Goal: Information Seeking & Learning: Understand process/instructions

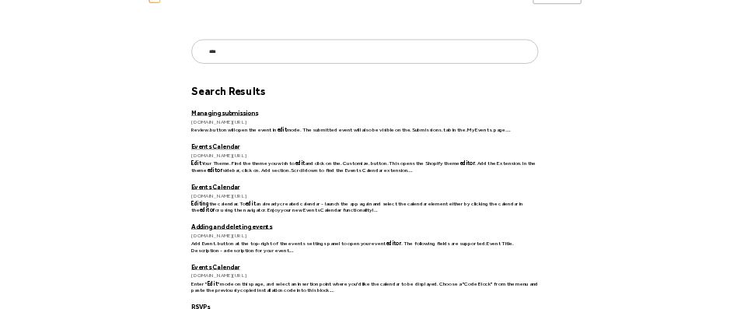
scroll to position [78, 0]
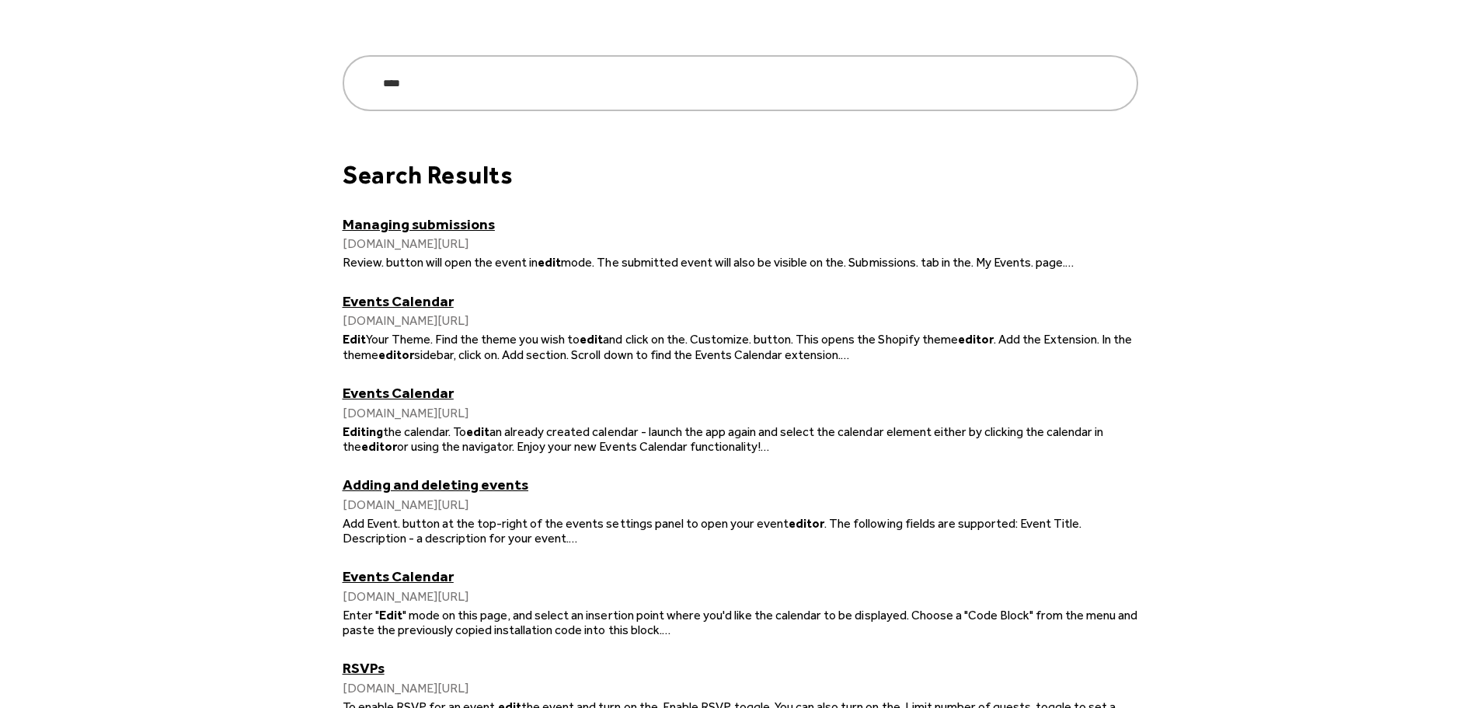
click at [343, 402] on link "Events Calendar" at bounding box center [741, 393] width 796 height 18
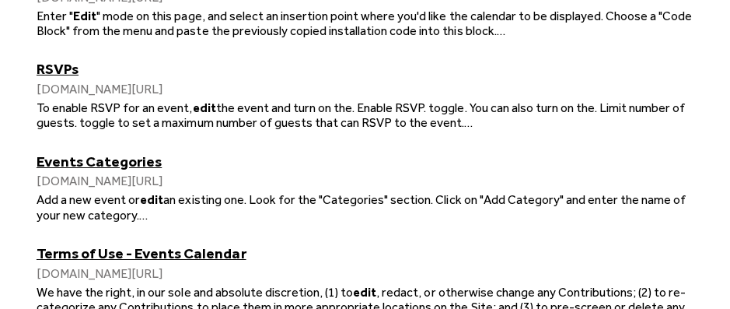
scroll to position [699, 0]
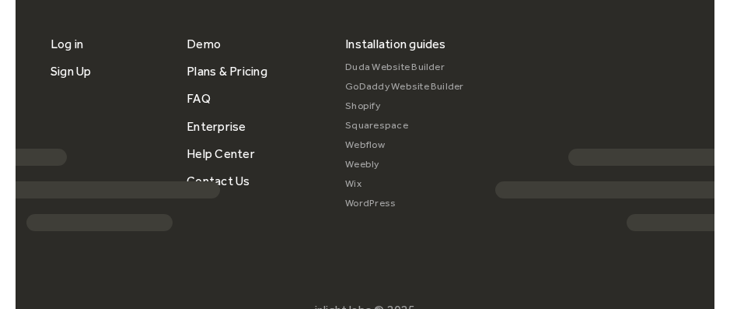
scroll to position [1399, 0]
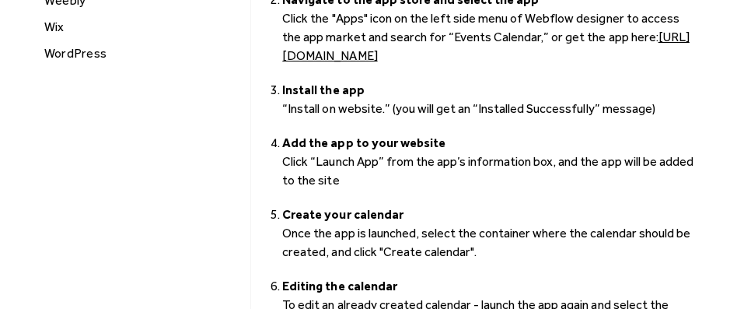
scroll to position [309, 0]
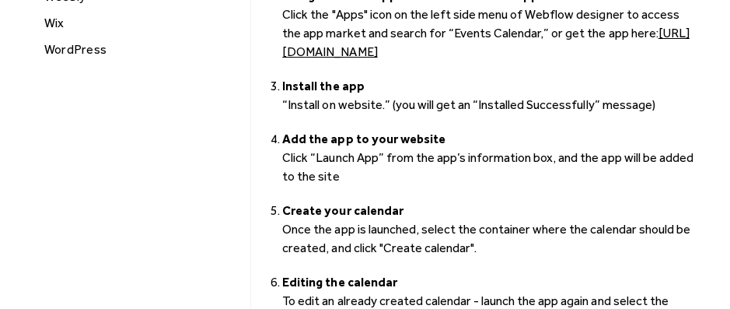
click at [65, 60] on div "WordPress" at bounding box center [142, 50] width 204 height 20
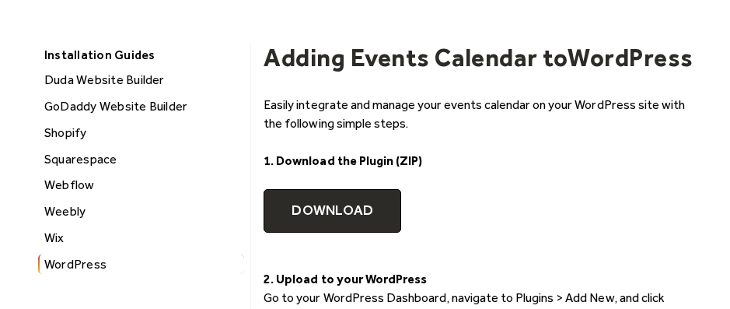
scroll to position [155, 0]
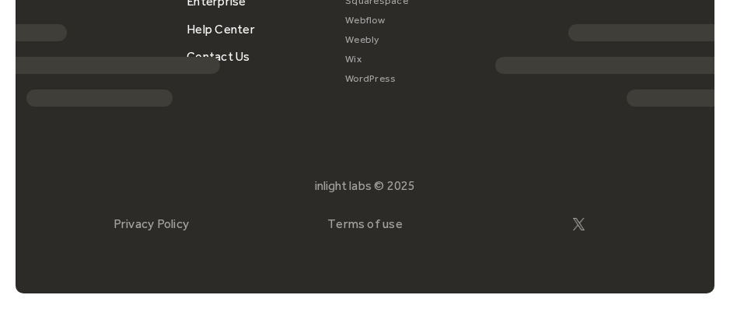
scroll to position [2020, 0]
